Goal: Information Seeking & Learning: Learn about a topic

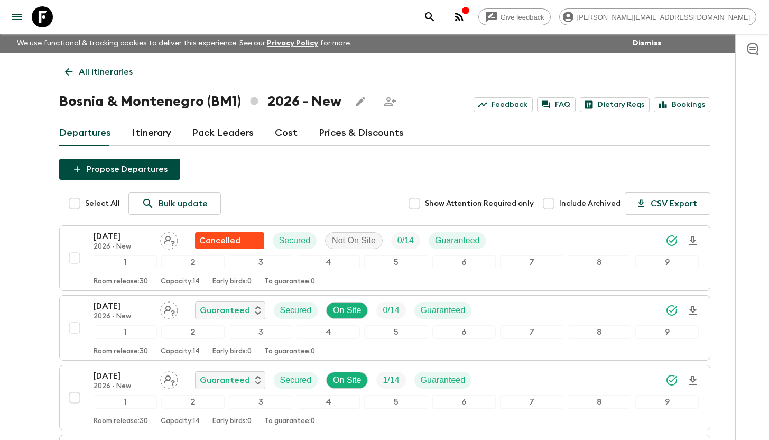
scroll to position [645, 0]
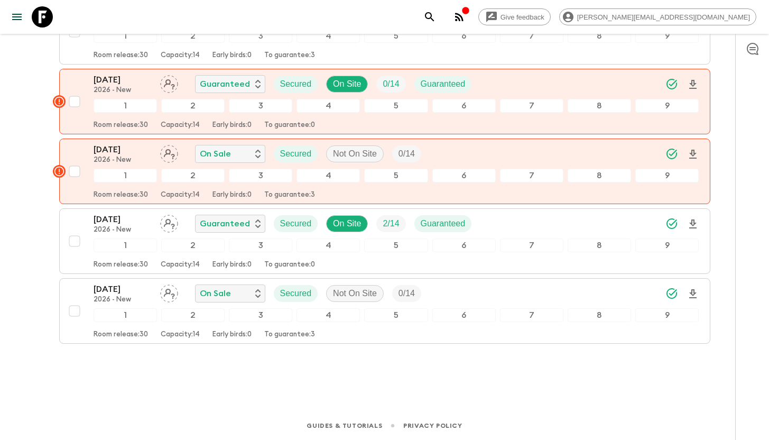
click at [38, 12] on icon at bounding box center [42, 16] width 21 height 21
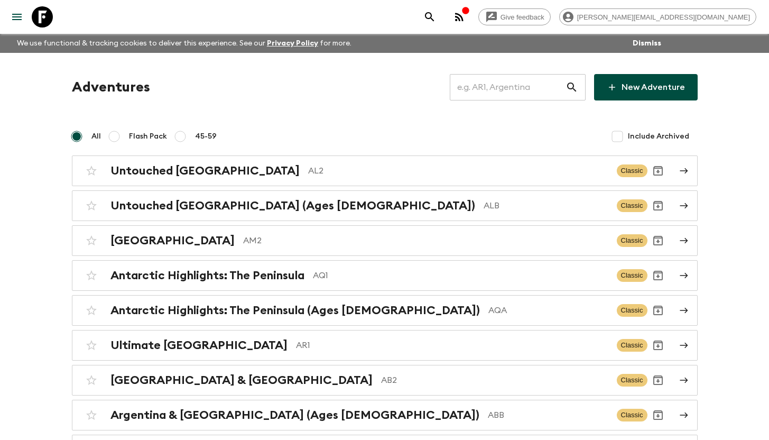
click at [485, 87] on input "text" at bounding box center [508, 87] width 116 height 30
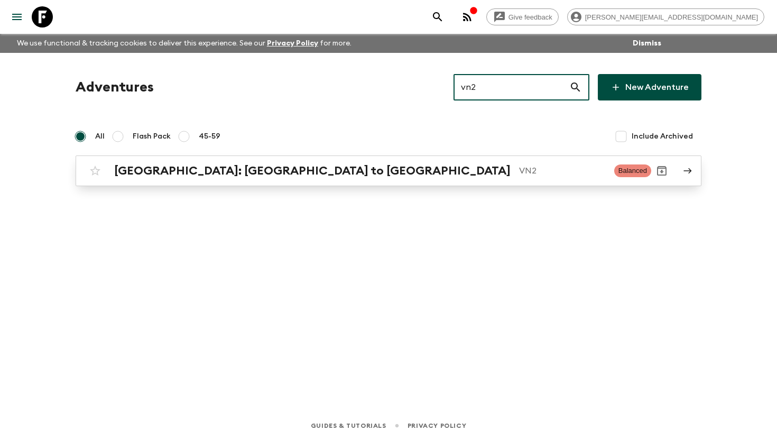
type input "vn2"
click at [220, 172] on h2 "[GEOGRAPHIC_DATA]: [GEOGRAPHIC_DATA] to [GEOGRAPHIC_DATA]" at bounding box center [312, 171] width 396 height 14
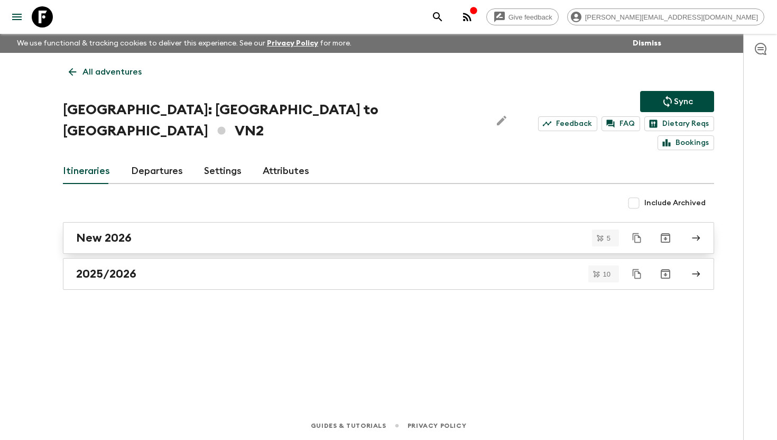
click at [174, 231] on div "New 2026" at bounding box center [378, 238] width 604 height 14
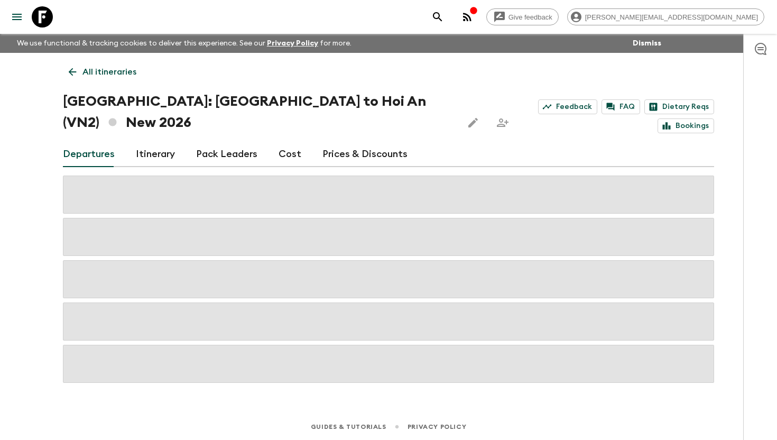
click at [289, 142] on link "Cost" at bounding box center [289, 154] width 23 height 25
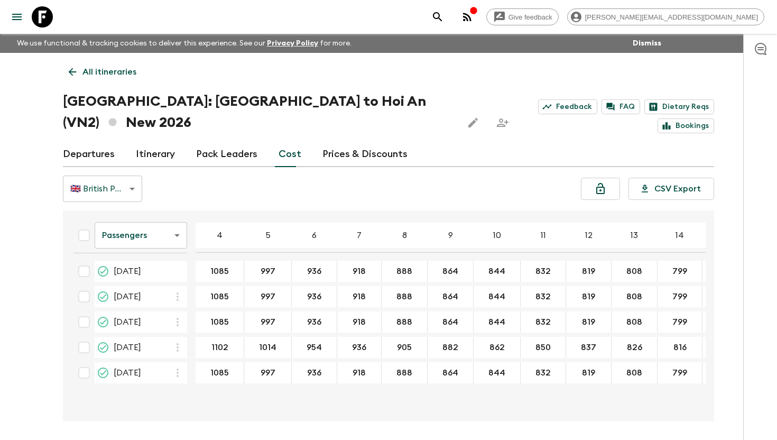
click at [152, 211] on body "Give feedback aida@flashpack.com We use functional & tracking cookies to delive…" at bounding box center [388, 239] width 777 height 479
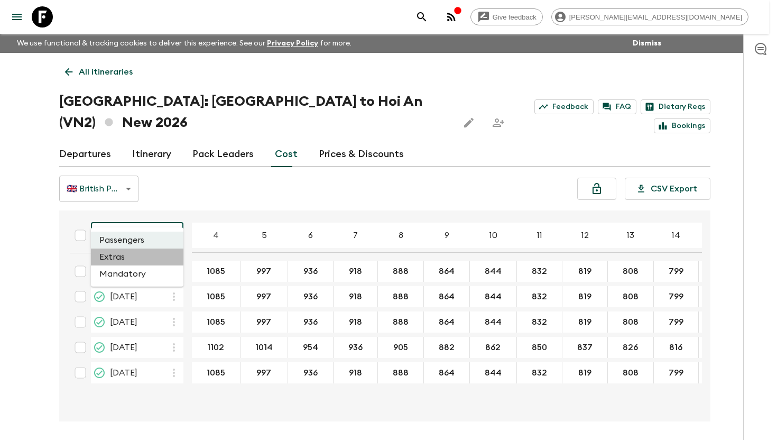
click at [144, 253] on li "Extras" at bounding box center [137, 256] width 92 height 17
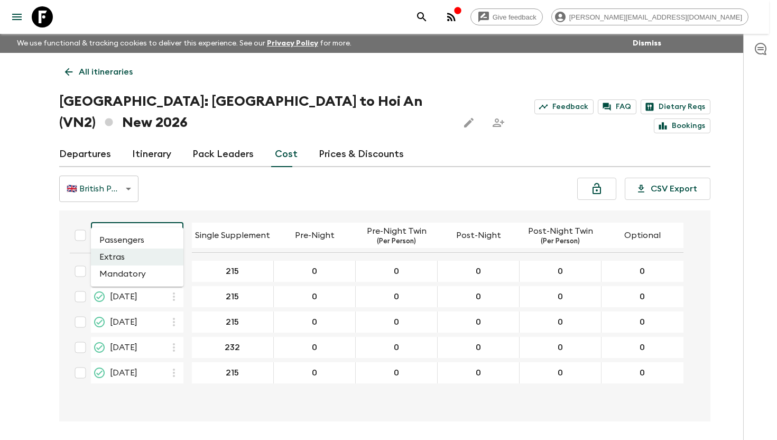
click at [147, 210] on body "Give feedback aida@flashpack.com We use functional & tracking cookies to delive…" at bounding box center [388, 239] width 777 height 479
click at [151, 272] on li "Mandatory" at bounding box center [137, 273] width 92 height 17
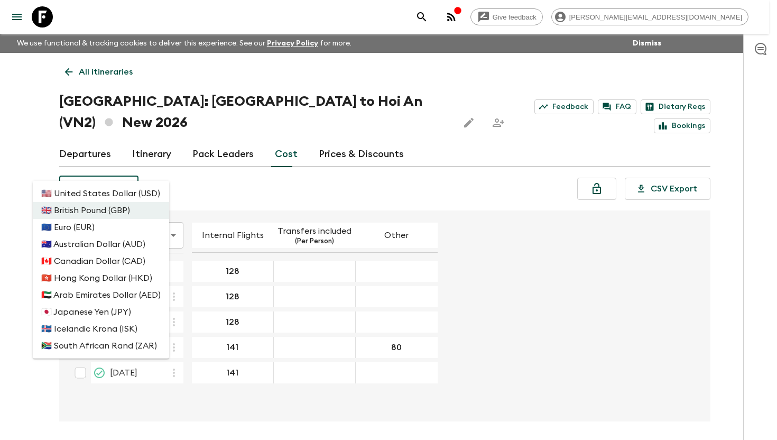
click at [124, 165] on body "Give feedback aida@flashpack.com We use functional & tracking cookies to delive…" at bounding box center [388, 239] width 777 height 479
click at [164, 166] on div at bounding box center [388, 220] width 777 height 440
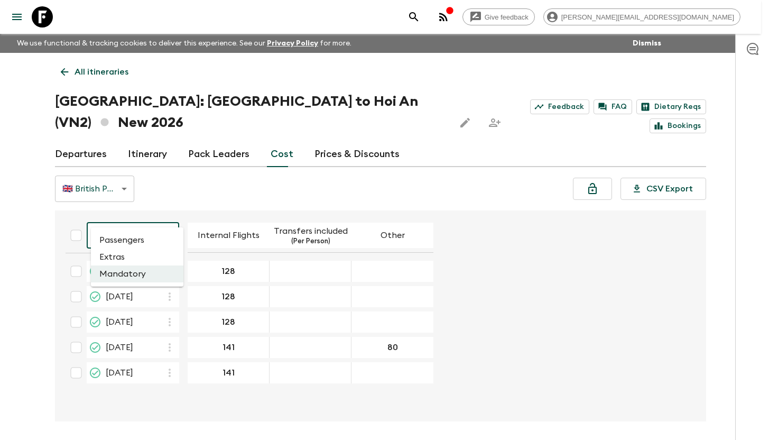
drag, startPoint x: 133, startPoint y: 216, endPoint x: 137, endPoint y: 211, distance: 6.4
click at [133, 216] on body "Give feedback aida@flashpack.com We use functional & tracking cookies to delive…" at bounding box center [384, 239] width 769 height 479
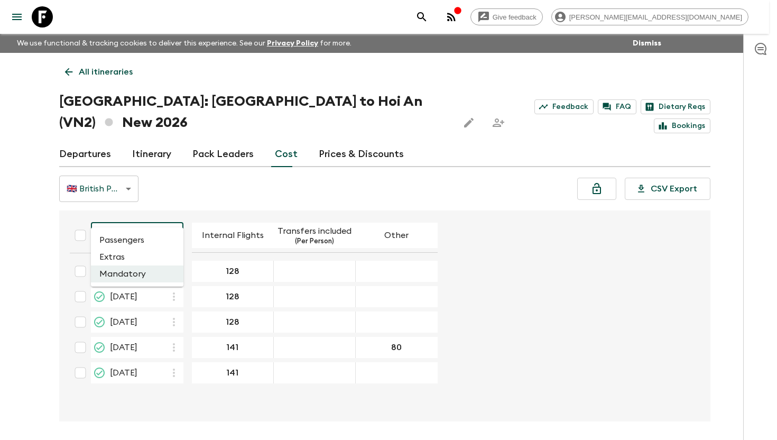
click at [135, 243] on li "Passengers" at bounding box center [137, 239] width 92 height 17
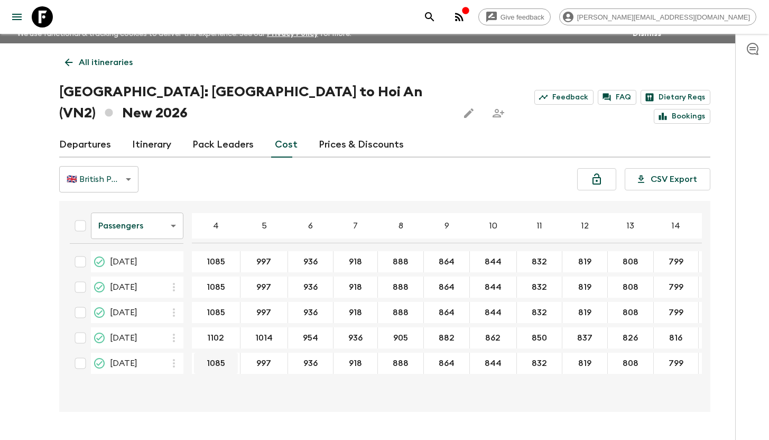
scroll to position [18, 0]
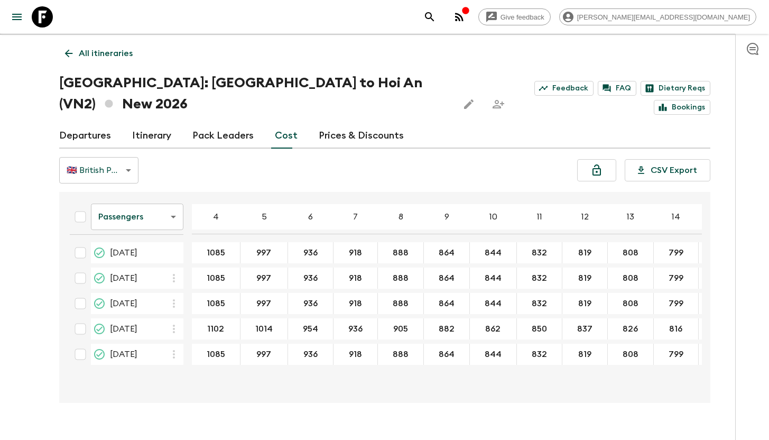
click at [150, 204] on body "Give feedback aida@flashpack.com We use functional & tracking cookies to delive…" at bounding box center [384, 221] width 769 height 479
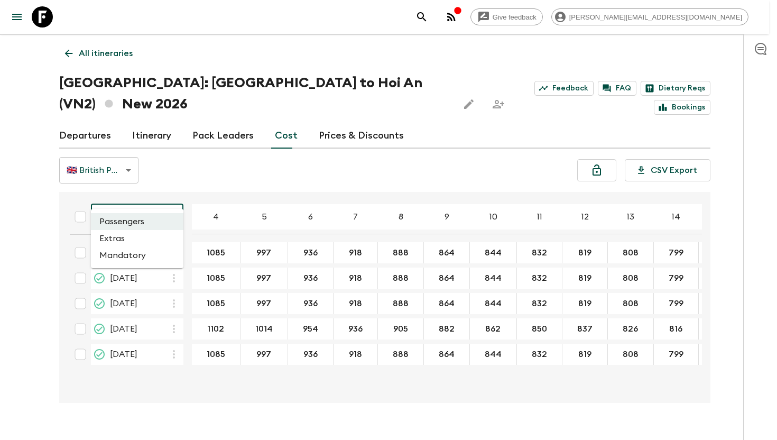
click at [143, 260] on li "Mandatory" at bounding box center [137, 255] width 92 height 17
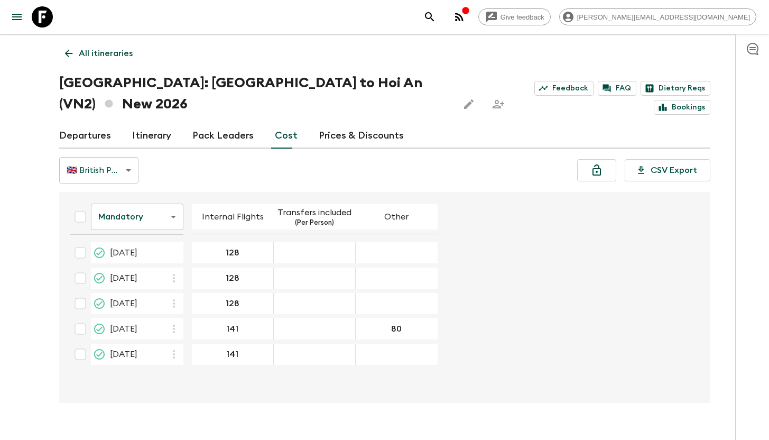
click at [45, 16] on icon at bounding box center [42, 16] width 21 height 21
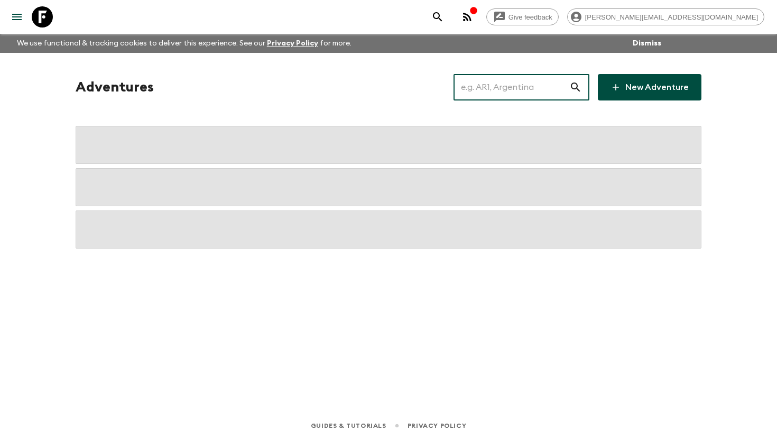
click at [505, 86] on input "text" at bounding box center [511, 87] width 116 height 30
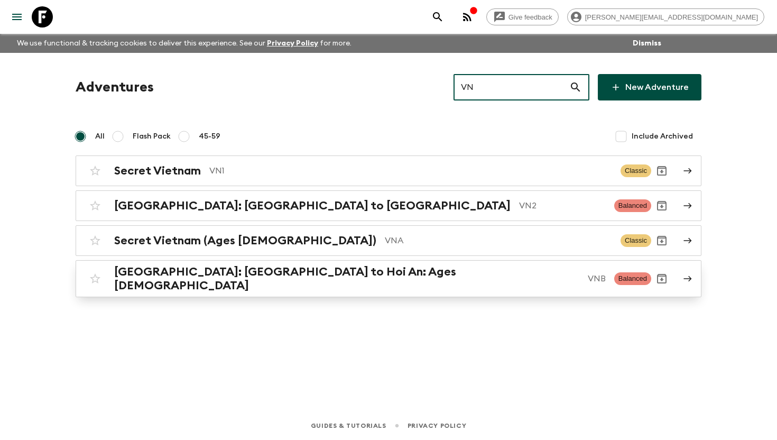
type input "VN"
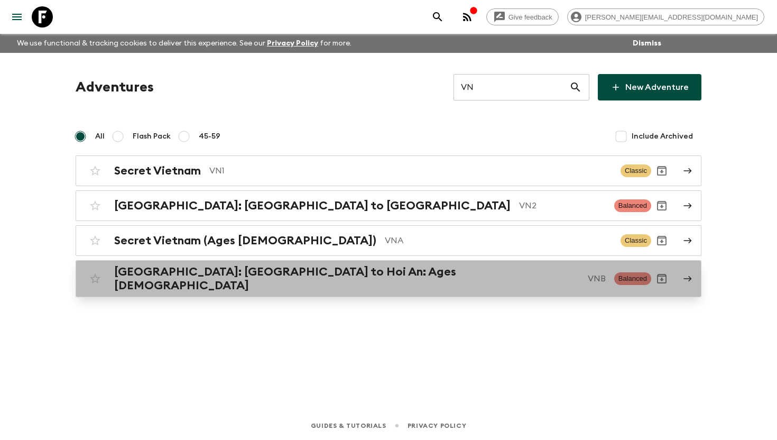
click at [245, 272] on h2 "[GEOGRAPHIC_DATA]: [GEOGRAPHIC_DATA] to Hoi An: Ages [DEMOGRAPHIC_DATA]" at bounding box center [346, 278] width 465 height 27
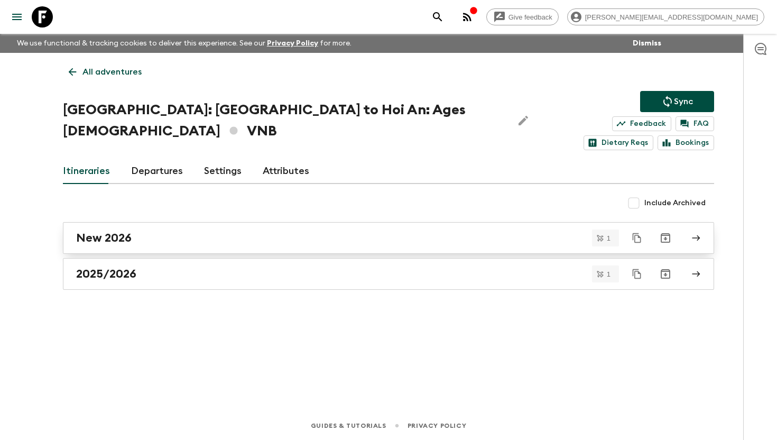
click at [188, 231] on div "New 2026" at bounding box center [378, 238] width 604 height 14
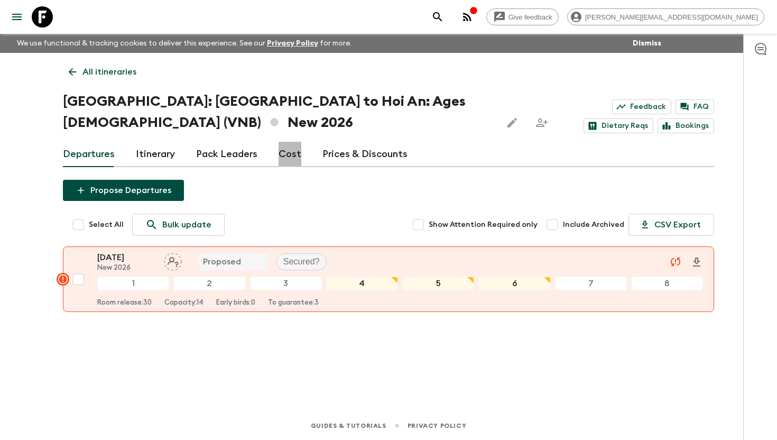
click at [278, 155] on link "Cost" at bounding box center [289, 154] width 23 height 25
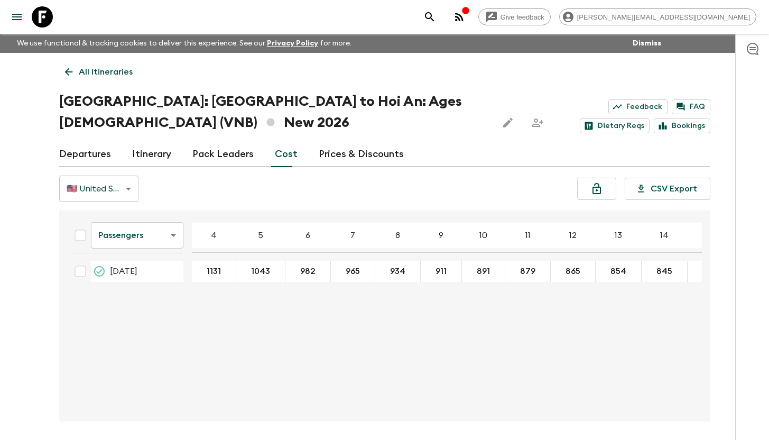
click at [119, 234] on body "Give feedback aida@flashpack.com We use functional & tracking cookies to delive…" at bounding box center [384, 239] width 769 height 479
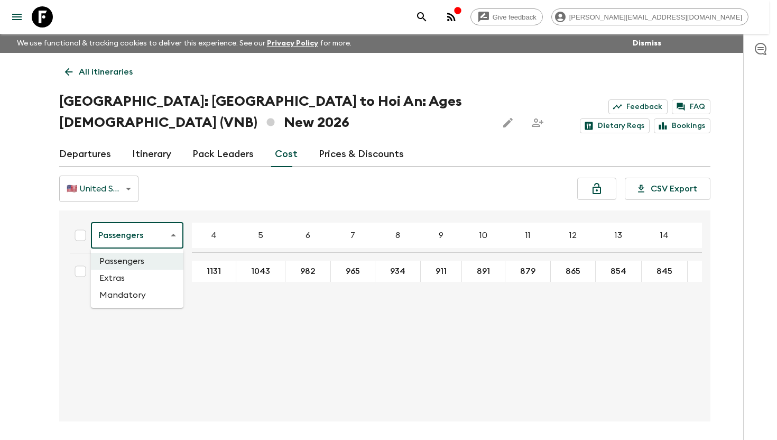
click at [129, 293] on li "Mandatory" at bounding box center [137, 294] width 92 height 17
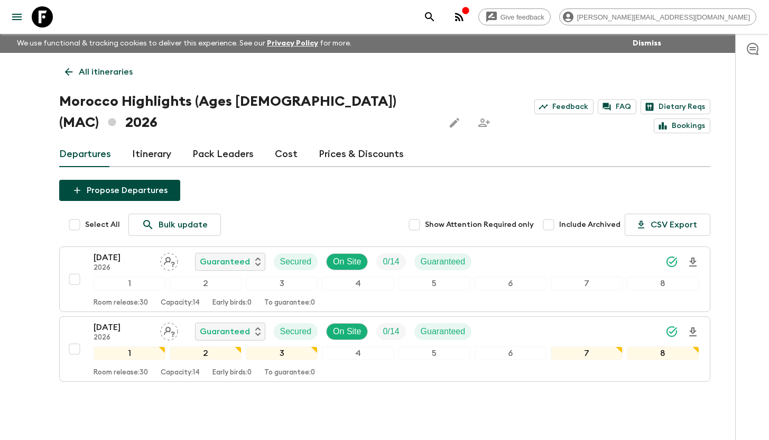
click at [46, 21] on icon at bounding box center [42, 16] width 21 height 21
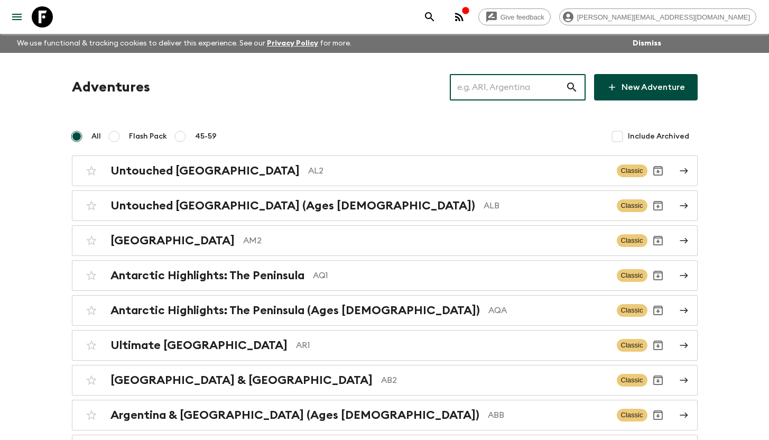
click at [477, 94] on input "text" at bounding box center [508, 87] width 116 height 30
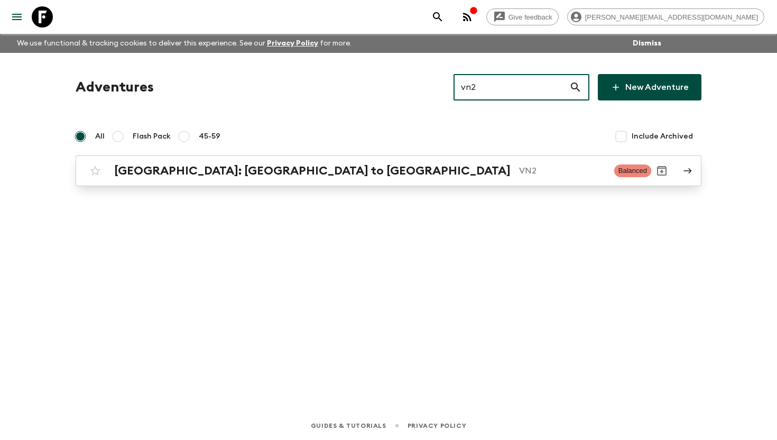
type input "vn2"
click at [519, 171] on p "VN2" at bounding box center [562, 170] width 87 height 13
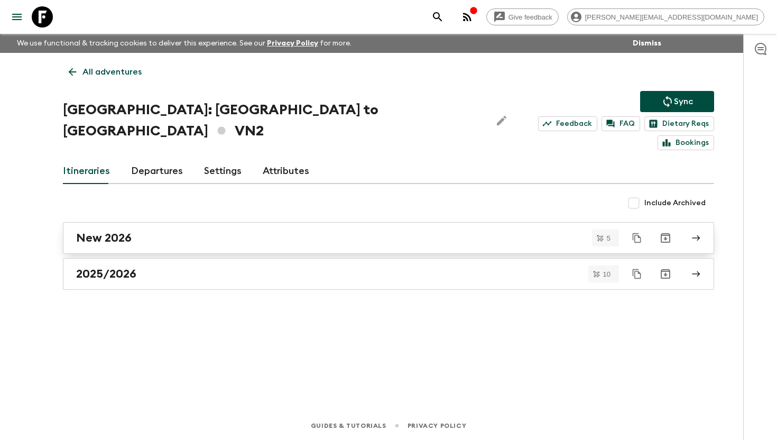
click at [138, 231] on div "New 2026" at bounding box center [378, 238] width 604 height 14
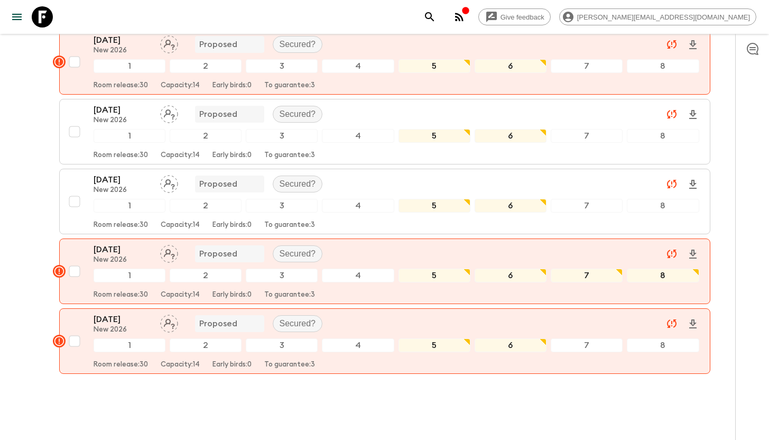
scroll to position [226, 0]
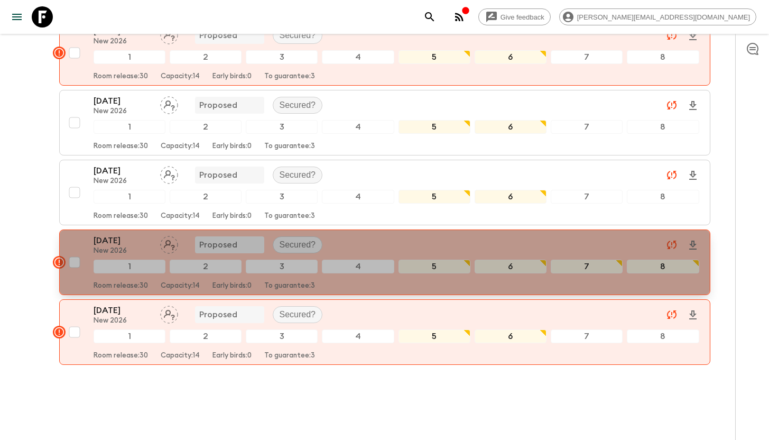
click at [131, 247] on p "New 2026" at bounding box center [123, 251] width 58 height 8
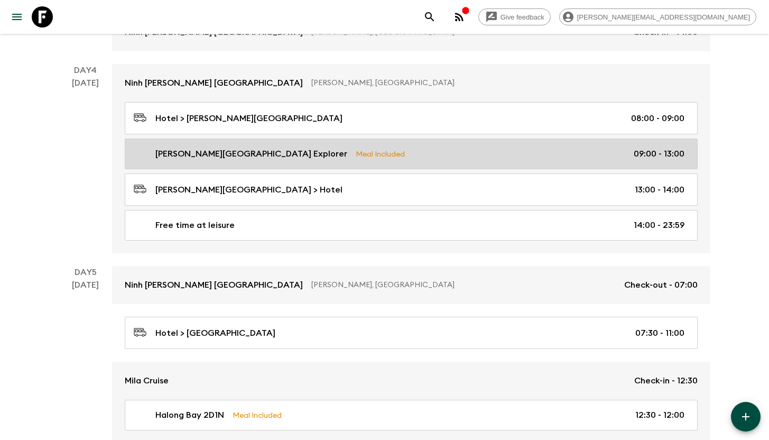
scroll to position [525, 0]
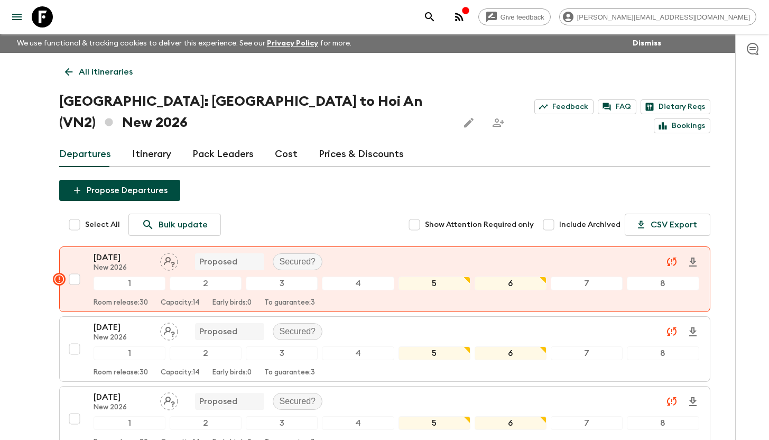
click at [291, 142] on link "Cost" at bounding box center [286, 154] width 23 height 25
